Goal: Information Seeking & Learning: Learn about a topic

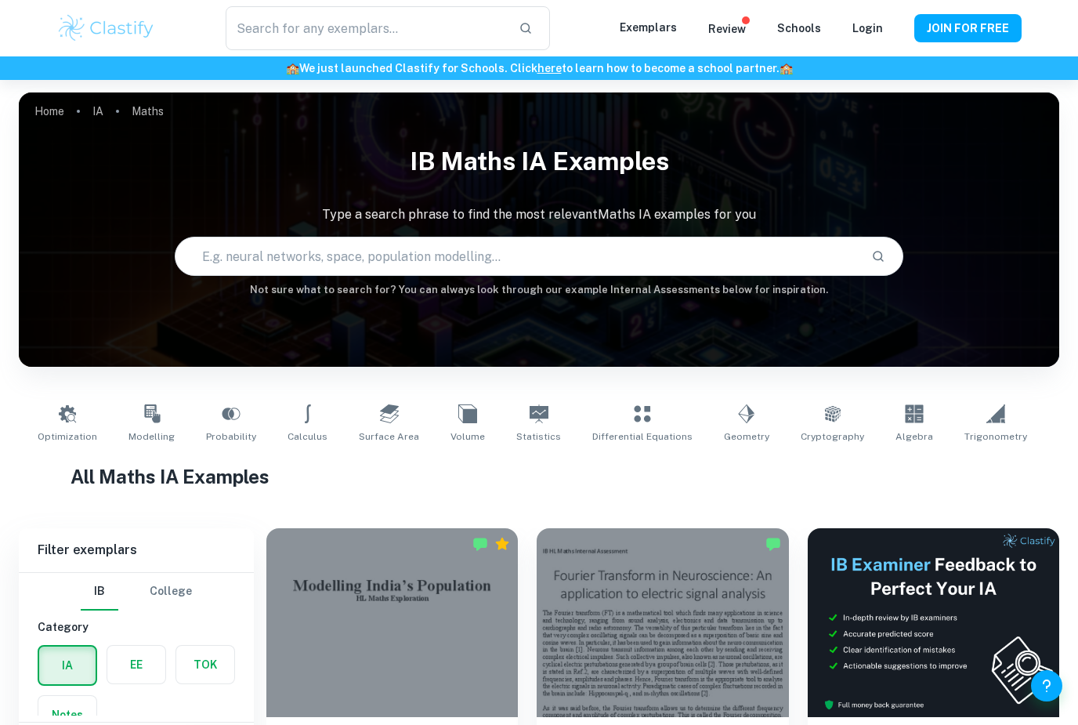
type input "Maths"
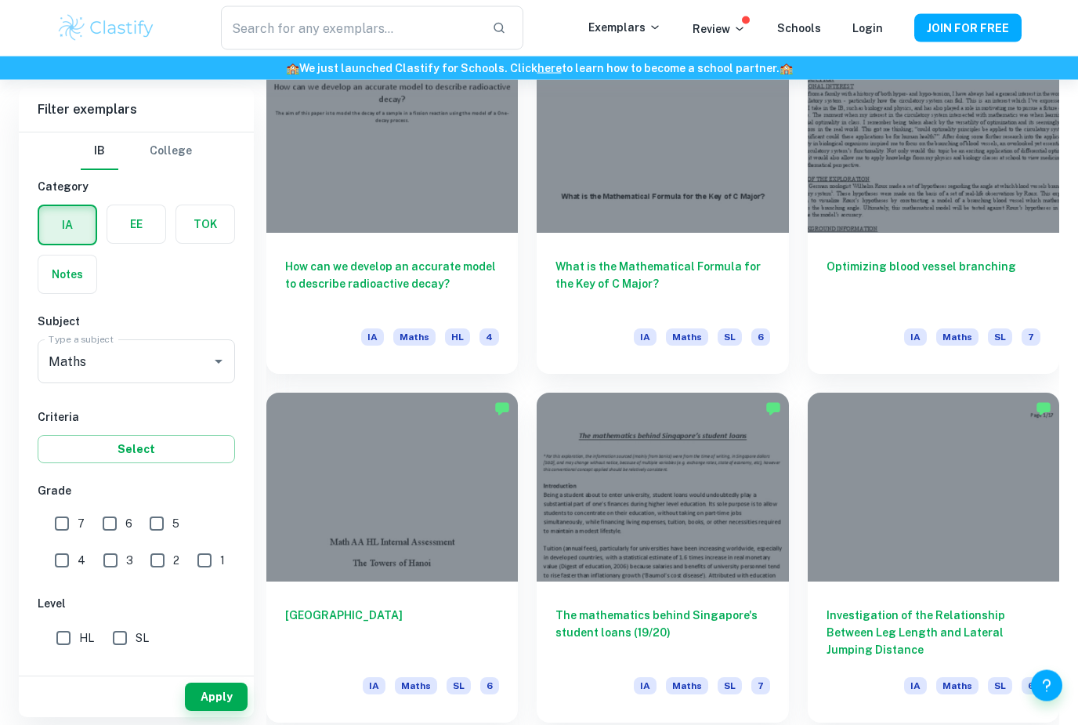
scroll to position [3446, 0]
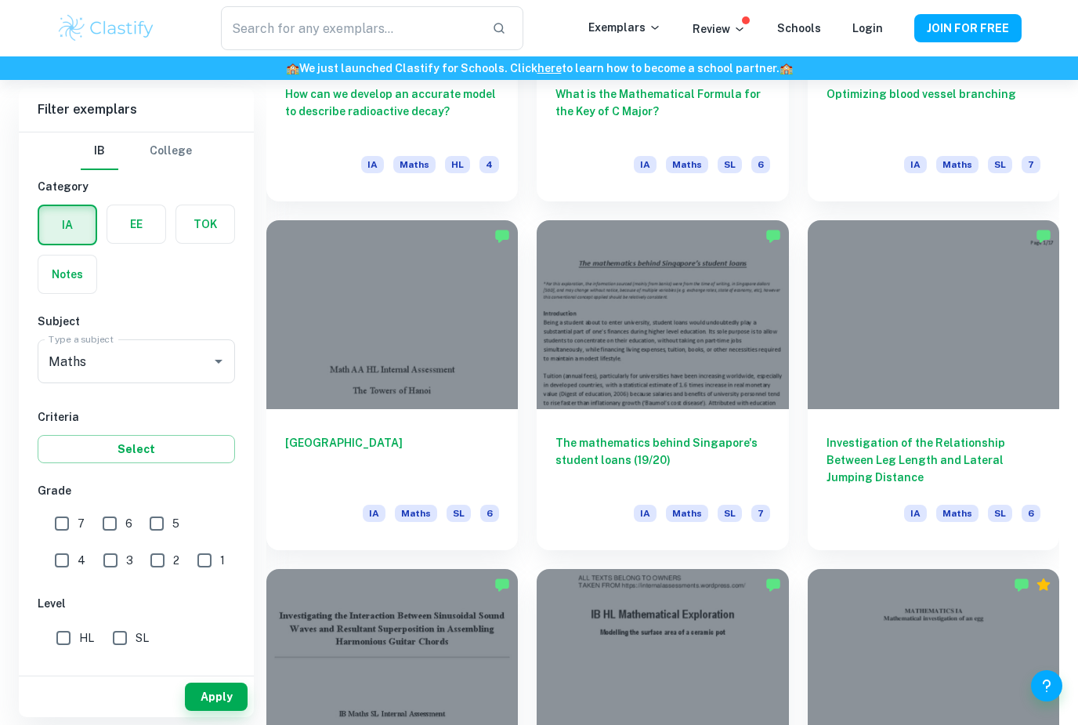
click at [339, 354] on div at bounding box center [392, 314] width 252 height 189
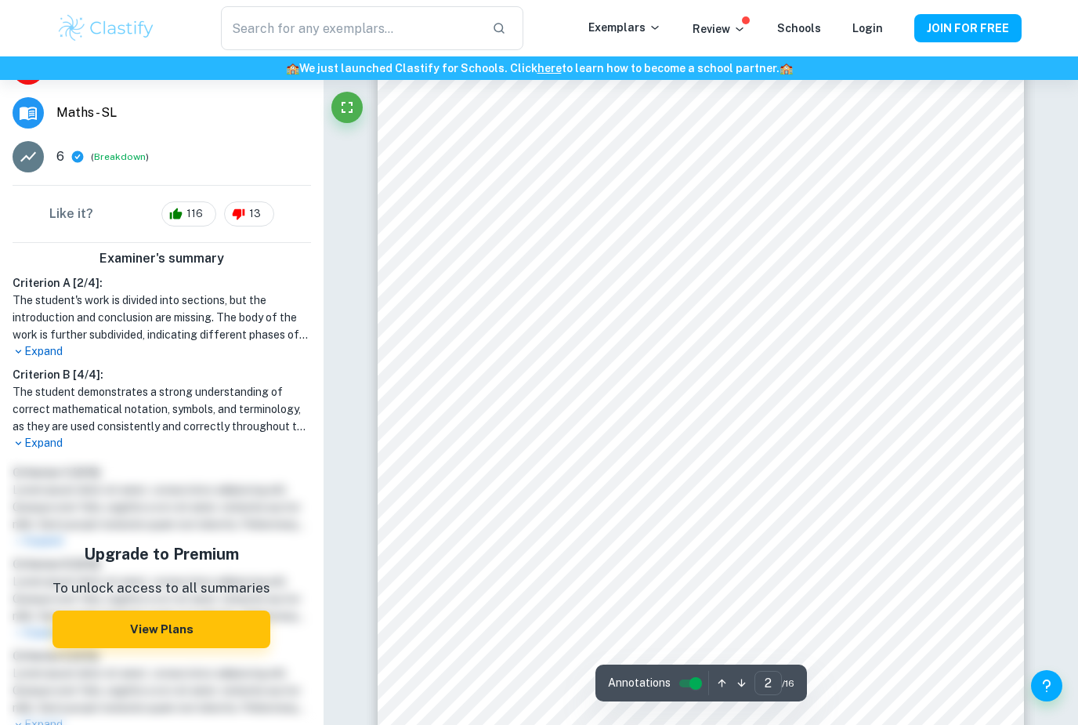
scroll to position [1009, 0]
type input "6"
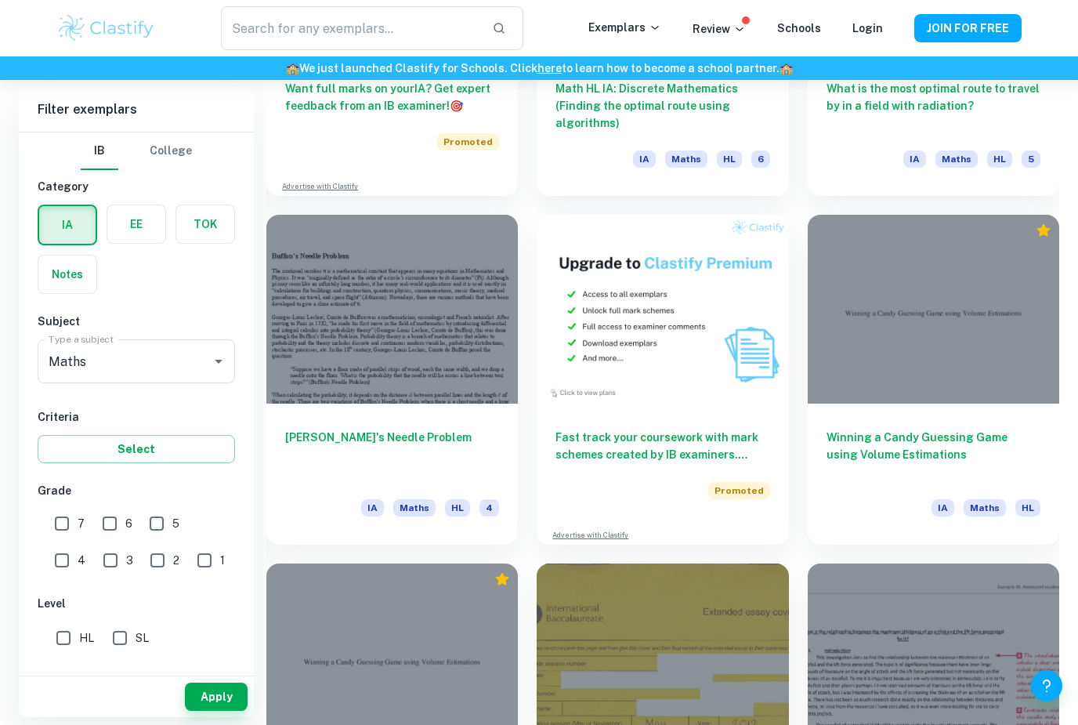
scroll to position [8549, 0]
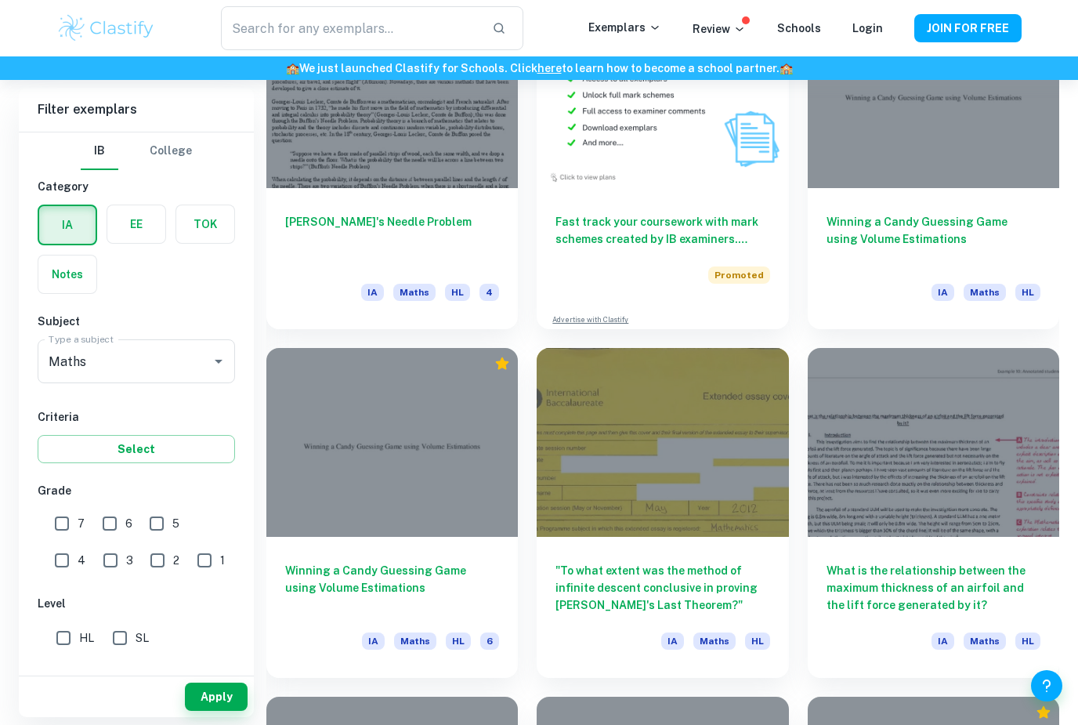
click at [179, 717] on div "Apply" at bounding box center [136, 696] width 235 height 41
click at [185, 711] on button "Apply" at bounding box center [216, 697] width 63 height 28
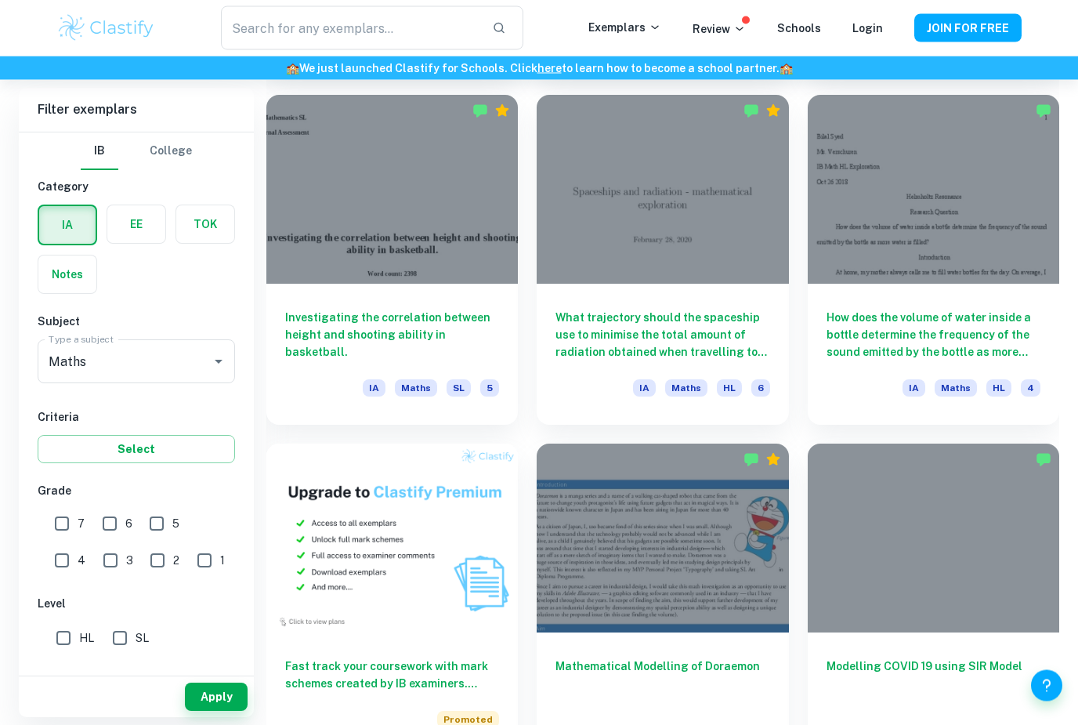
scroll to position [782, 0]
